Goal: Task Accomplishment & Management: Manage account settings

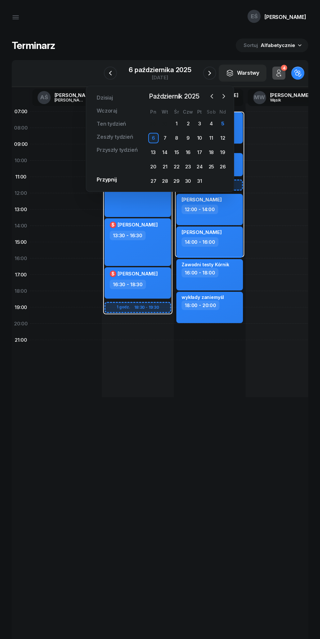
click at [165, 152] on div "14" at bounding box center [165, 152] width 10 height 10
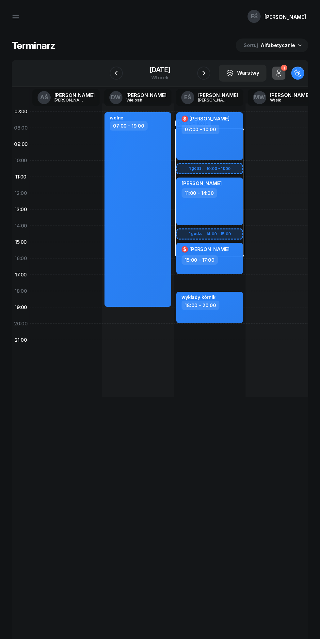
click at [208, 73] on icon "button" at bounding box center [204, 73] width 8 height 8
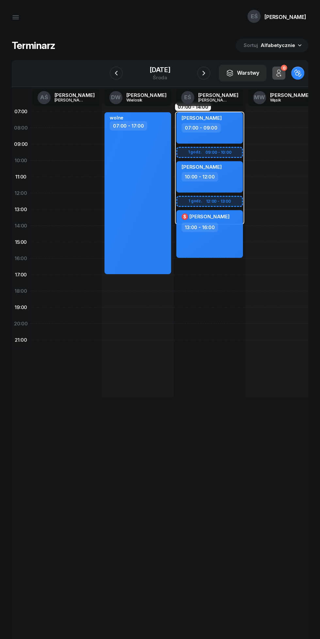
click at [125, 181] on div "wolne 07:00 - 17:00" at bounding box center [137, 193] width 67 height 162
select select "07"
select select "17"
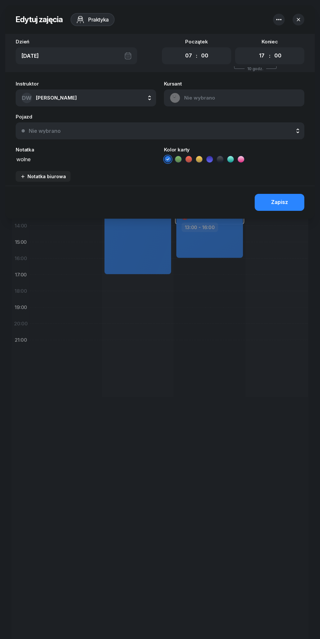
click at [298, 19] on icon "button" at bounding box center [298, 19] width 3 height 3
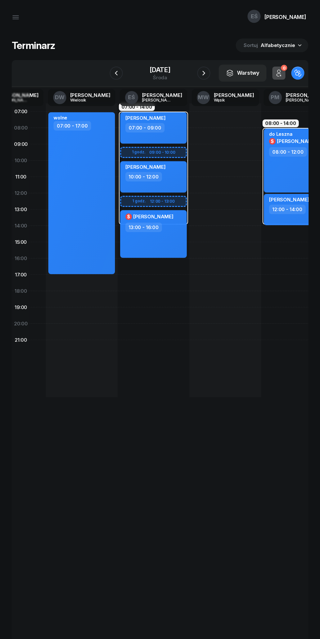
scroll to position [0, 57]
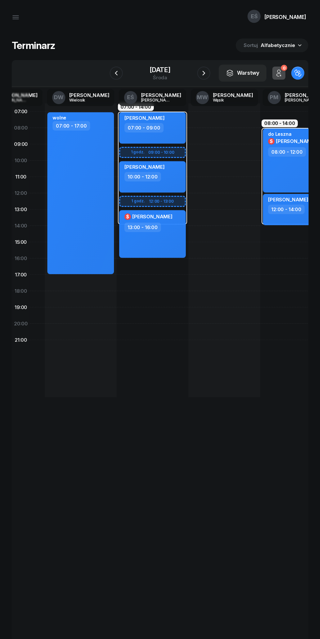
click at [112, 73] on icon "button" at bounding box center [116, 73] width 8 height 8
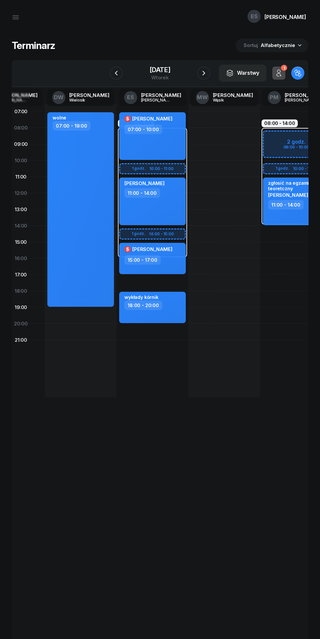
click at [208, 73] on icon "button" at bounding box center [204, 73] width 8 height 8
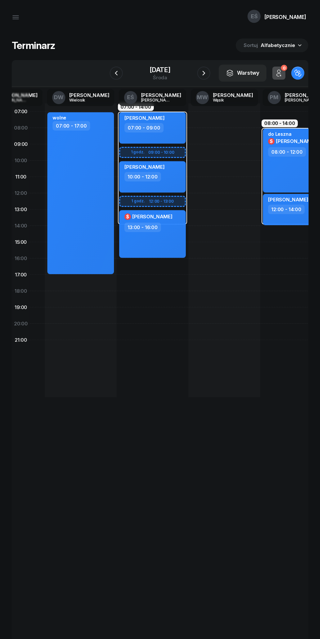
click at [208, 73] on icon "button" at bounding box center [204, 73] width 8 height 8
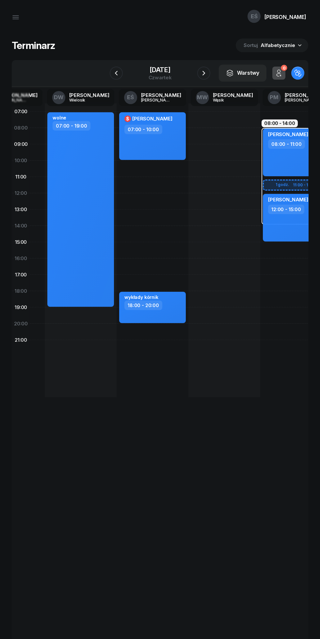
click at [113, 73] on icon "button" at bounding box center [116, 73] width 8 height 8
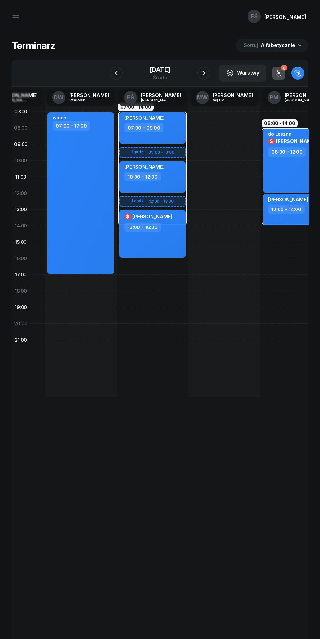
scroll to position [0, 52]
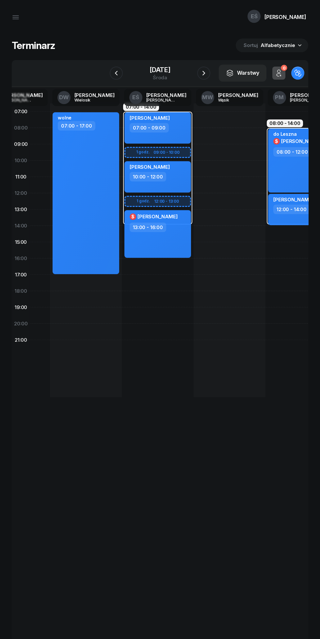
click at [113, 73] on icon "button" at bounding box center [116, 73] width 8 height 8
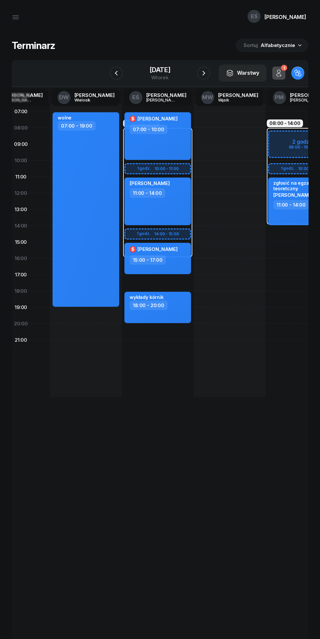
click at [153, 67] on div "14 października 2025" at bounding box center [159, 70] width 21 height 7
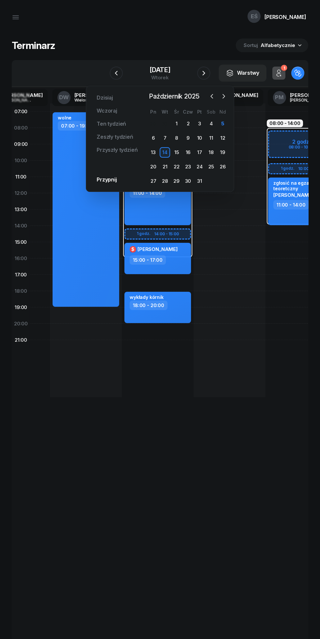
click at [211, 96] on icon "button" at bounding box center [212, 96] width 7 height 7
click at [230, 98] on div "Dzisiaj Wczoraj Ten tydzień Zeszły tydzień Przyszły tydzień Przypnij Wrzesień 2…" at bounding box center [160, 139] width 148 height 106
click at [235, 99] on div "Wąsik" at bounding box center [233, 100] width 31 height 4
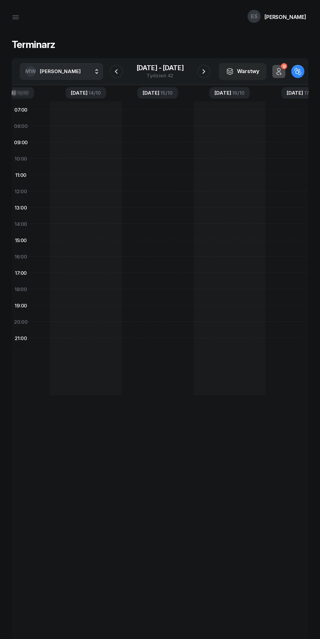
click at [131, 70] on div "13 paź - 19 paź Tydzień 42" at bounding box center [160, 71] width 67 height 19
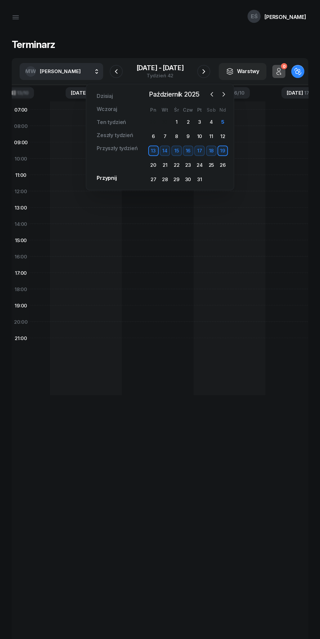
click at [165, 136] on div "7" at bounding box center [165, 136] width 10 height 10
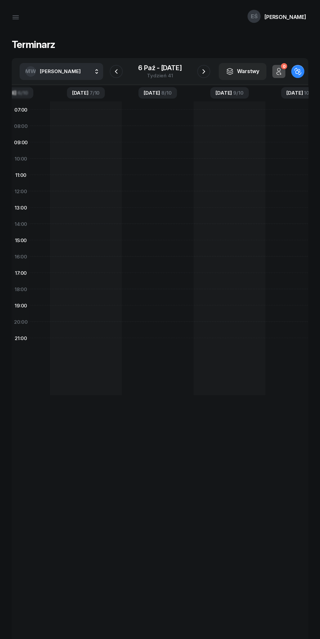
click at [16, 16] on icon "button" at bounding box center [16, 16] width 6 height 0
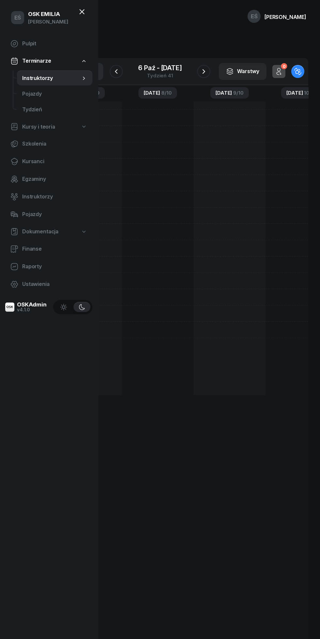
click at [42, 74] on span "Instruktorzy" at bounding box center [51, 78] width 58 height 8
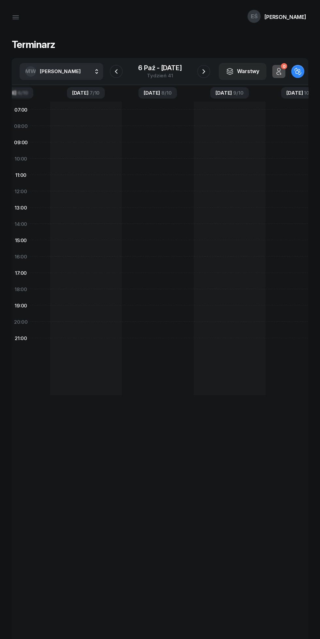
click at [175, 67] on div "6 paź - 12 paź" at bounding box center [159, 68] width 43 height 7
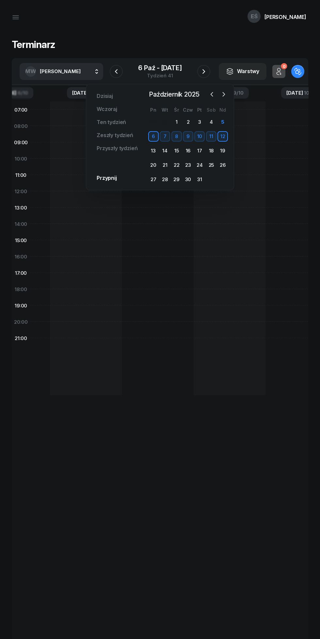
click at [172, 94] on span "Październik 2025" at bounding box center [173, 94] width 55 height 10
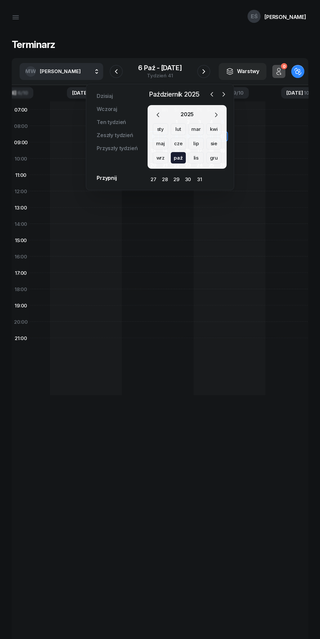
click at [112, 97] on link "Dzisiaj" at bounding box center [104, 95] width 27 height 13
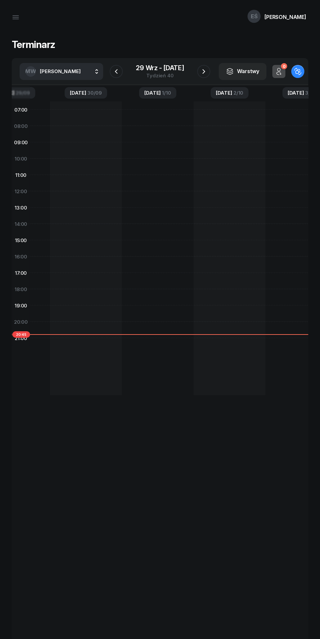
click at [81, 70] on button "MW Maciej Wąsik" at bounding box center [62, 71] width 84 height 17
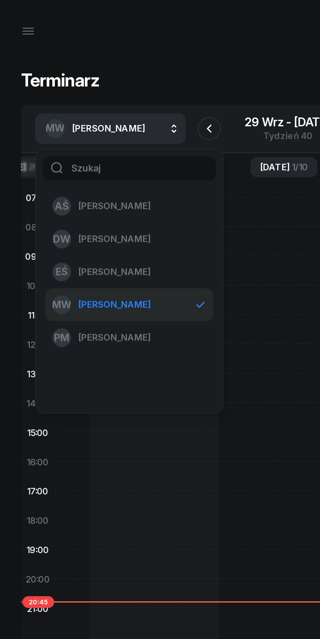
click at [64, 151] on span "[PERSON_NAME]" at bounding box center [63, 151] width 40 height 8
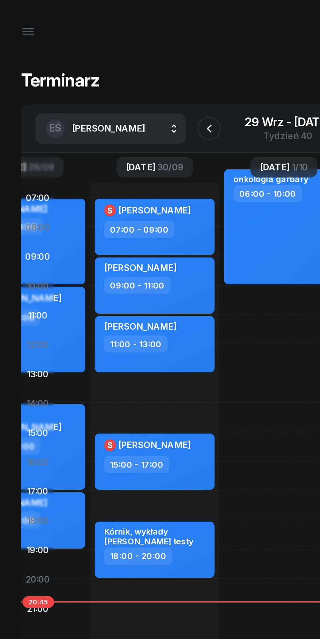
click at [139, 70] on div "29 wrz - 5 paź" at bounding box center [160, 68] width 48 height 7
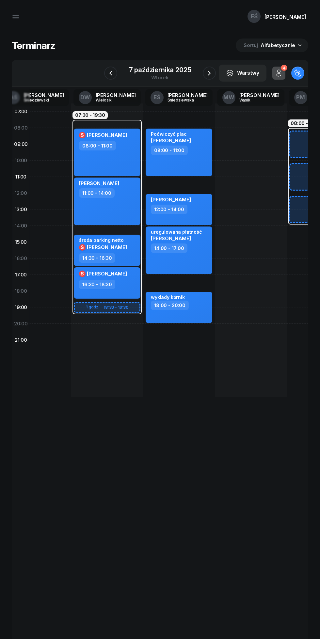
scroll to position [0, 31]
click at [210, 70] on icon "button" at bounding box center [209, 73] width 8 height 8
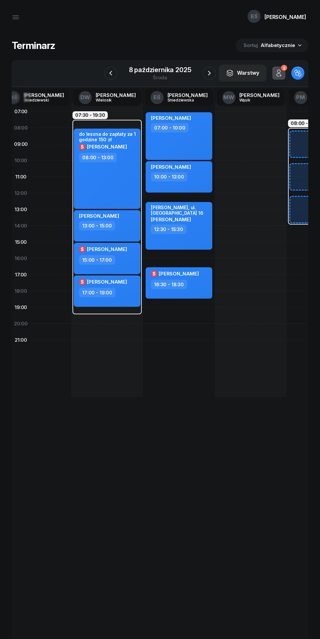
click at [209, 73] on icon "button" at bounding box center [209, 73] width 8 height 8
